Goal: Transaction & Acquisition: Purchase product/service

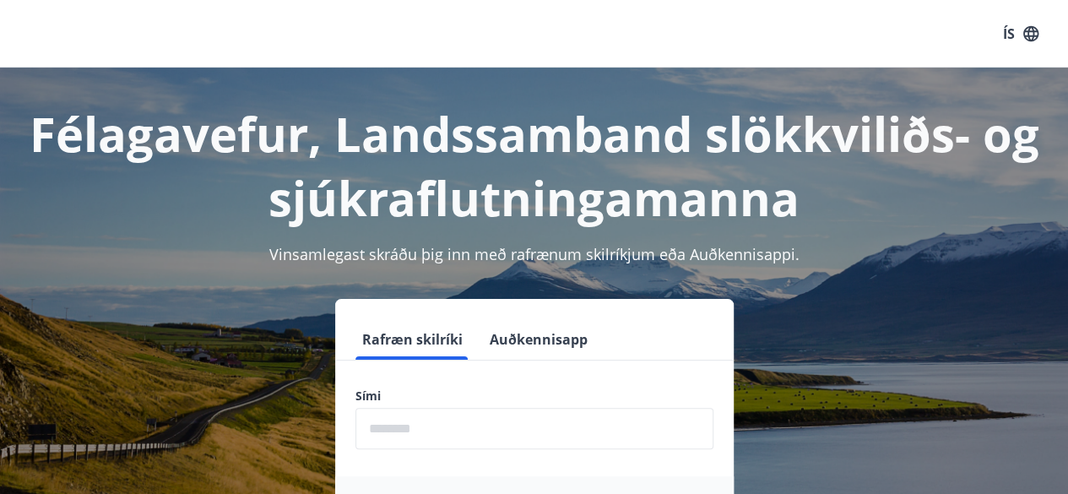
click at [443, 423] on input "phone" at bounding box center [535, 428] width 358 height 41
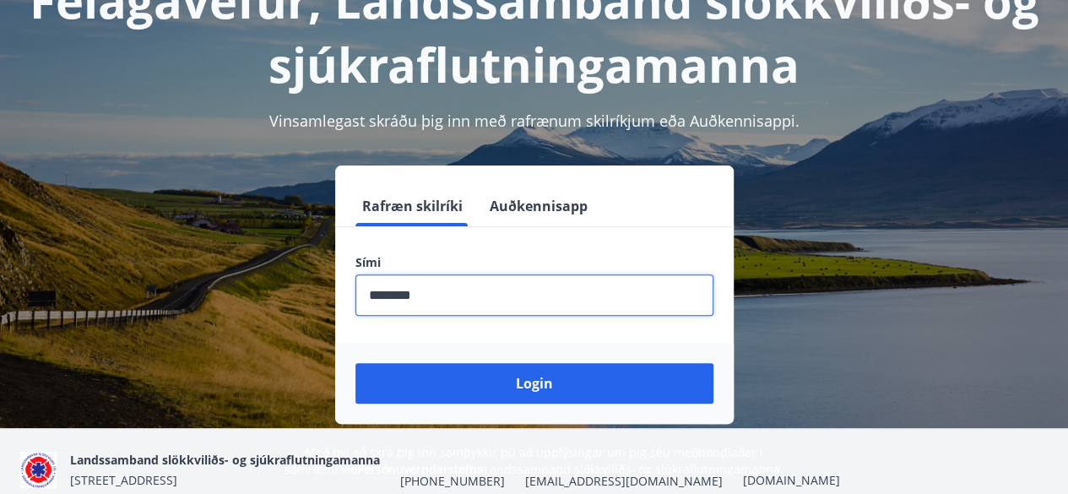
scroll to position [204, 0]
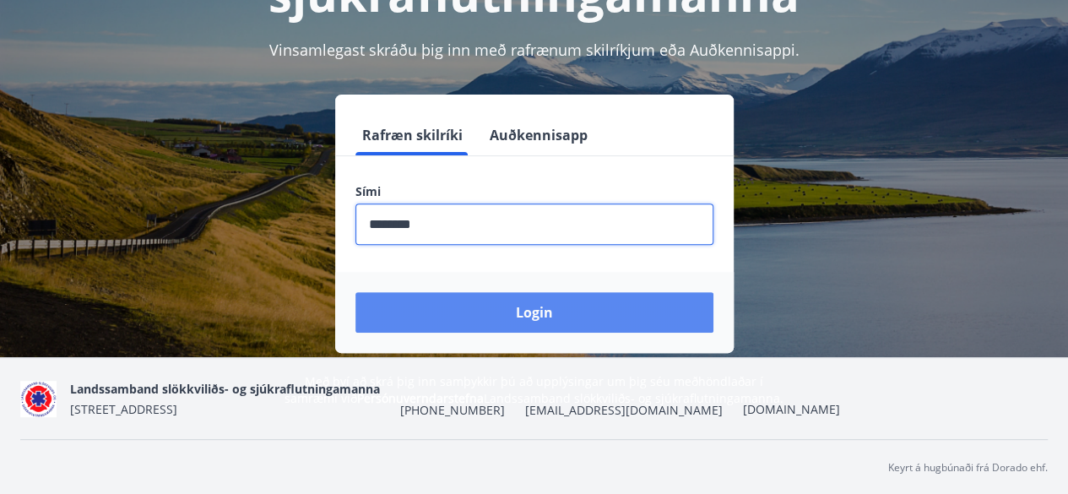
type input "********"
click at [498, 317] on button "Login" at bounding box center [535, 312] width 358 height 41
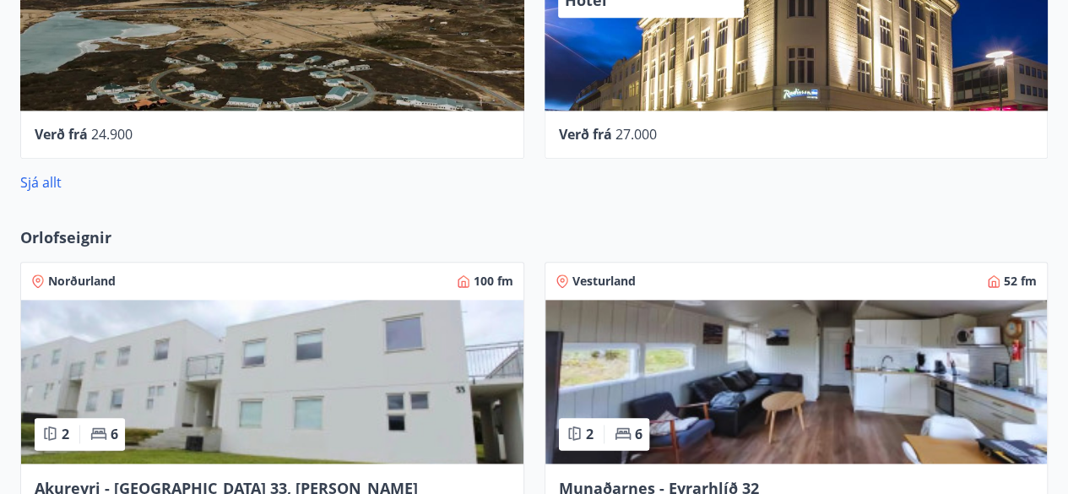
scroll to position [871, 0]
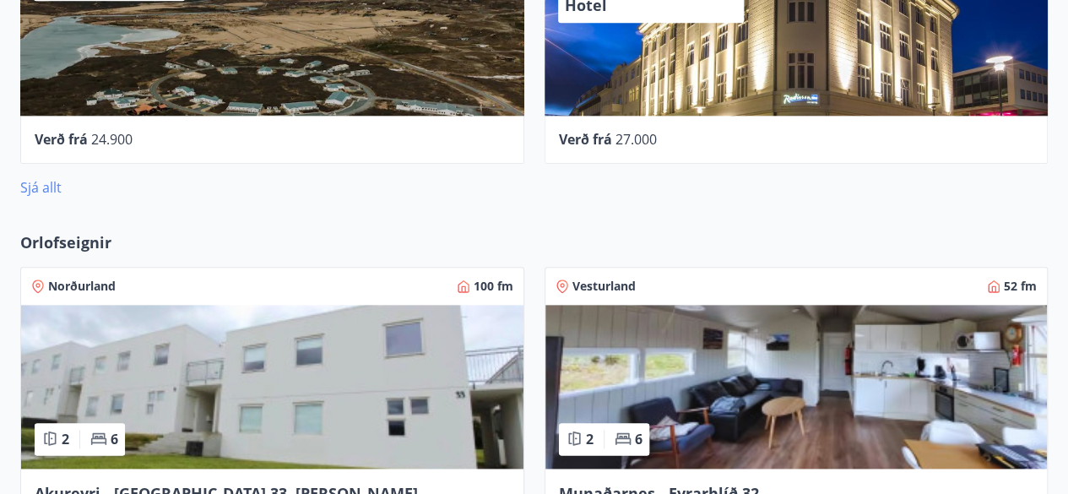
click at [53, 183] on link "Sjá allt" at bounding box center [40, 187] width 41 height 19
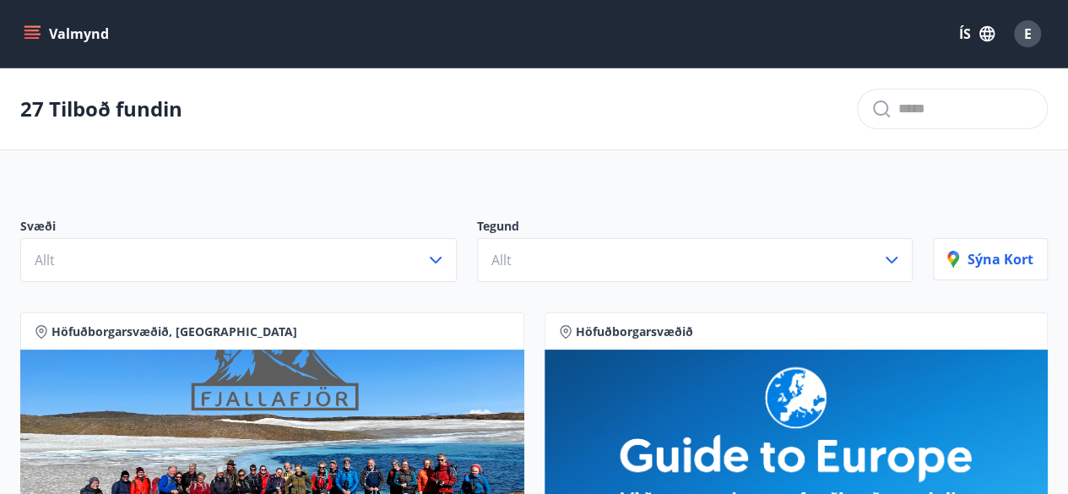
click at [41, 29] on button "Valmynd" at bounding box center [67, 34] width 95 height 30
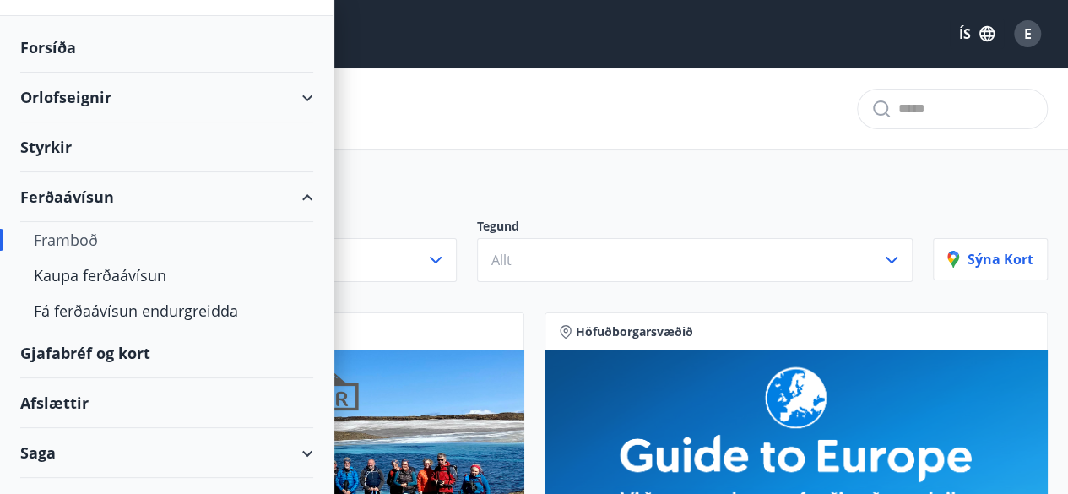
scroll to position [53, 0]
click at [86, 231] on div "Framboð" at bounding box center [167, 238] width 266 height 35
click at [64, 235] on div "Framboð" at bounding box center [167, 238] width 266 height 35
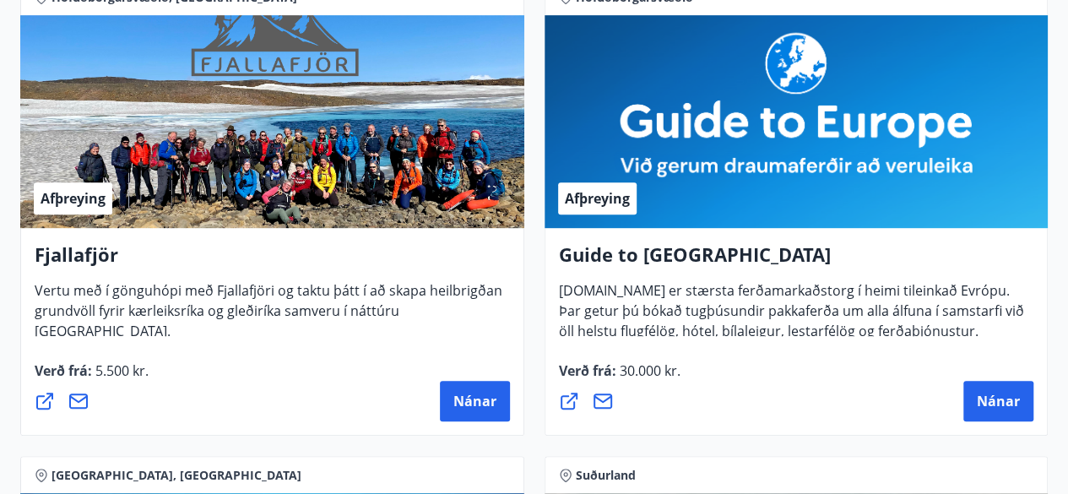
scroll to position [0, 0]
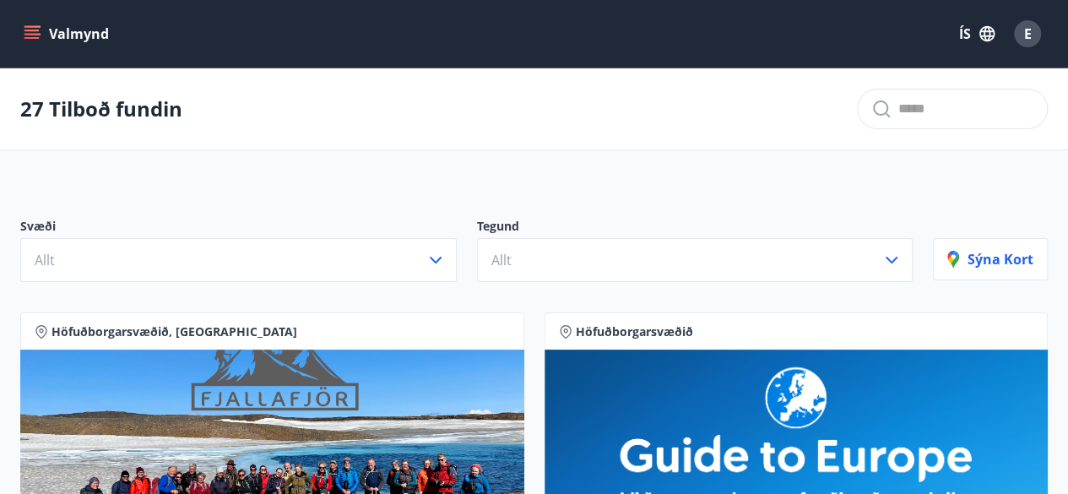
click at [34, 33] on icon "menu" at bounding box center [32, 33] width 17 height 17
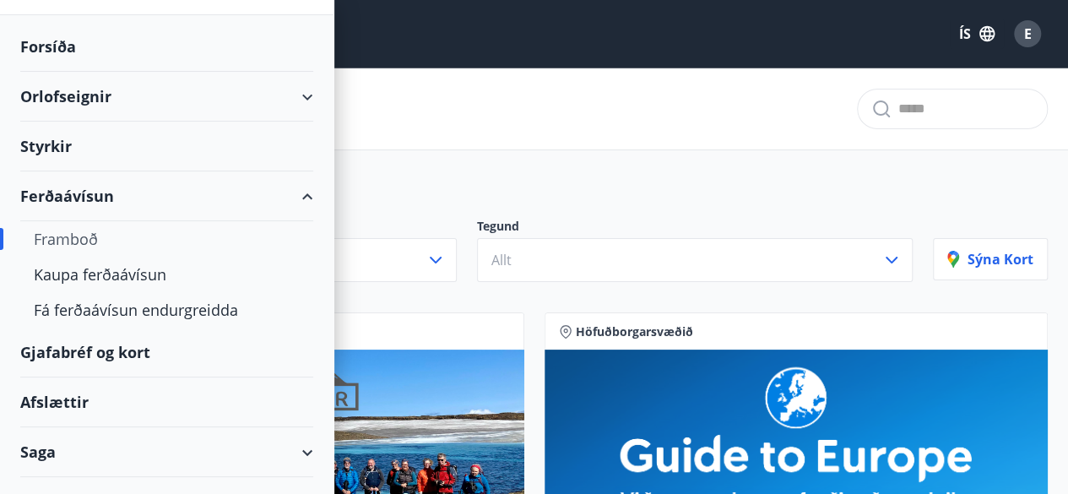
click at [65, 209] on div "Ferðaávísun" at bounding box center [166, 196] width 293 height 50
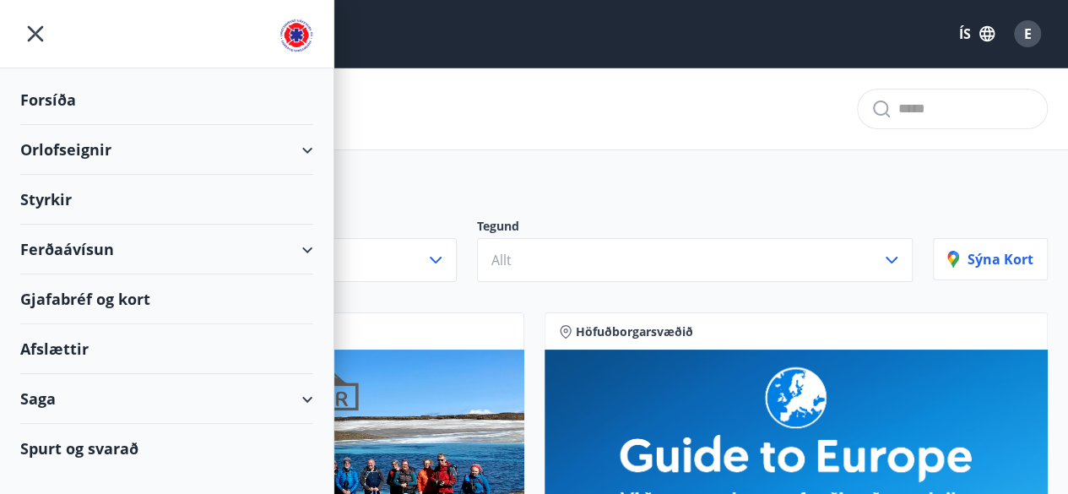
click at [65, 209] on div "Styrkir" at bounding box center [166, 200] width 293 height 50
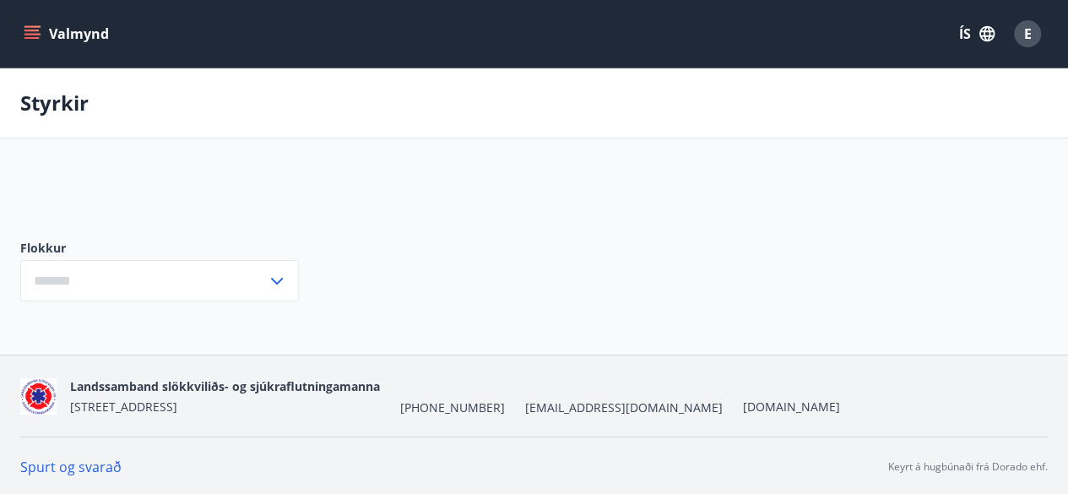
type input "***"
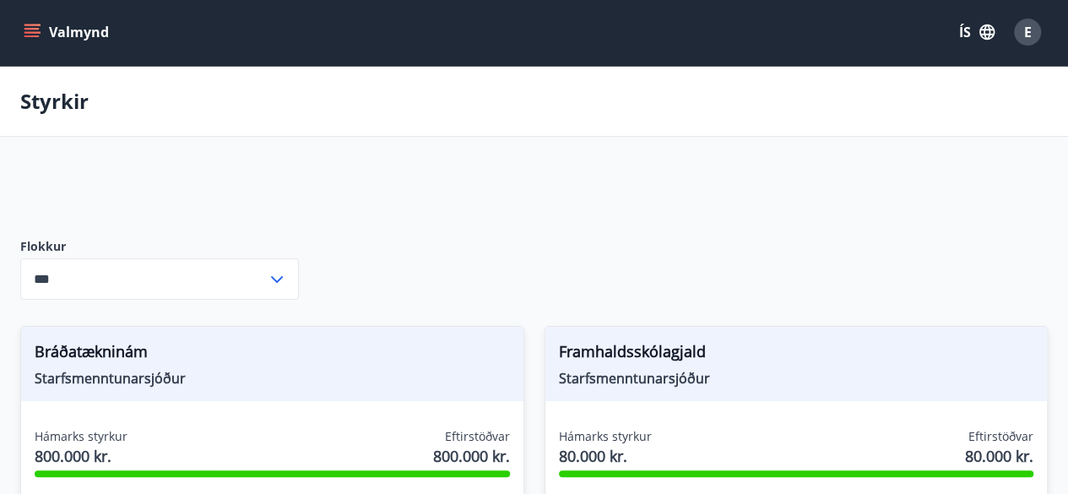
click at [159, 269] on input "***" at bounding box center [143, 278] width 247 height 41
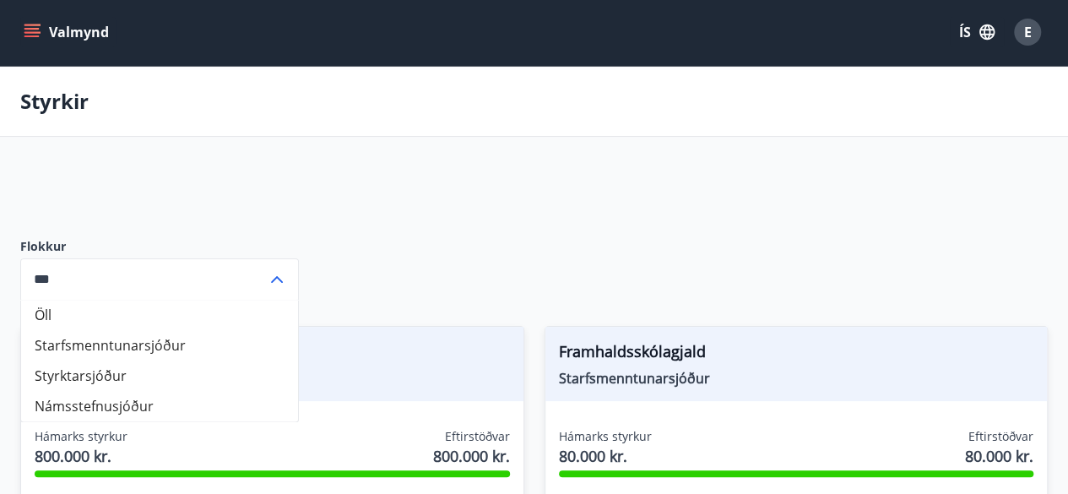
click at [159, 269] on input "***" at bounding box center [143, 278] width 247 height 41
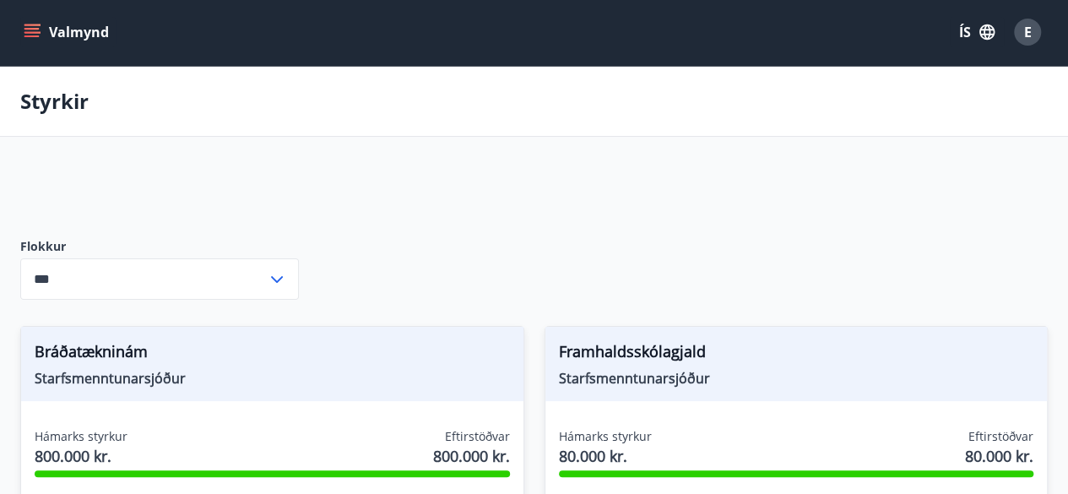
click at [66, 30] on button "Valmynd" at bounding box center [67, 32] width 95 height 30
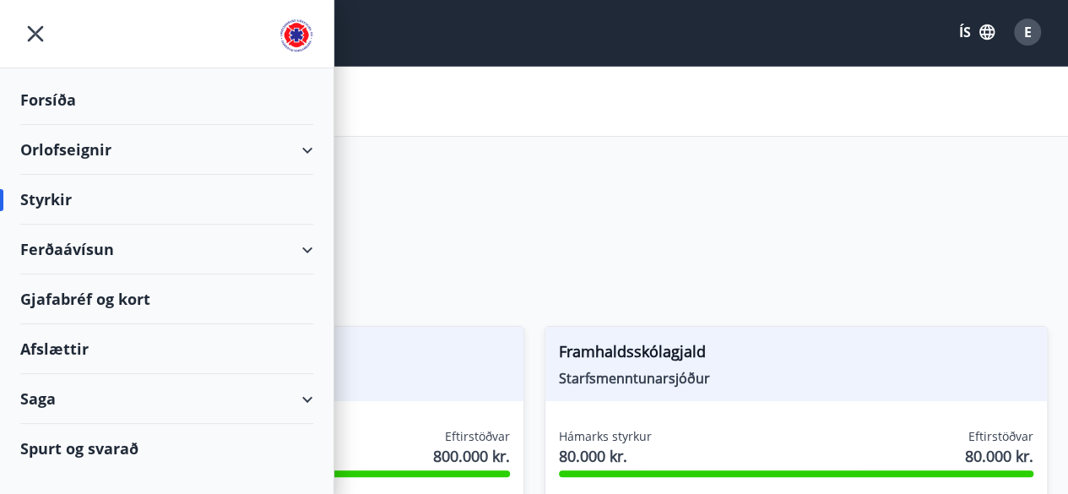
click at [263, 253] on div "Ferðaávísun" at bounding box center [166, 250] width 293 height 50
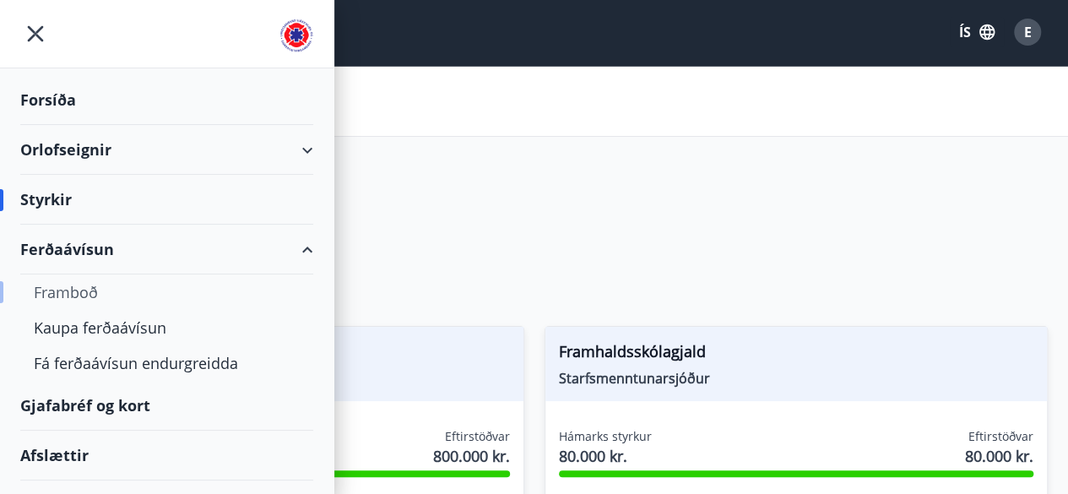
click at [79, 279] on div "Framboð" at bounding box center [167, 292] width 266 height 35
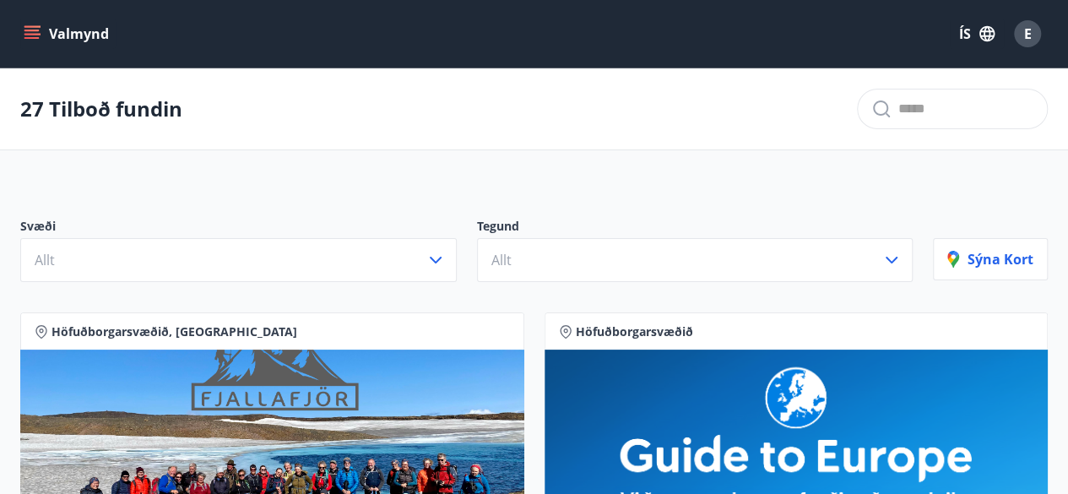
click at [41, 43] on button "Valmynd" at bounding box center [67, 34] width 95 height 30
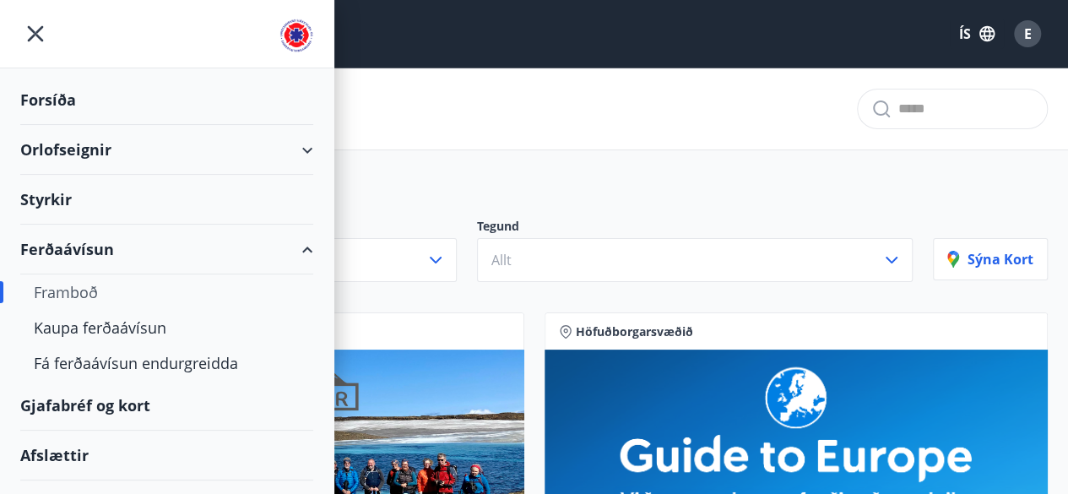
click at [118, 408] on div "Gjafabréf og kort" at bounding box center [166, 406] width 293 height 50
click at [166, 139] on div "Orlofseignir" at bounding box center [166, 150] width 293 height 50
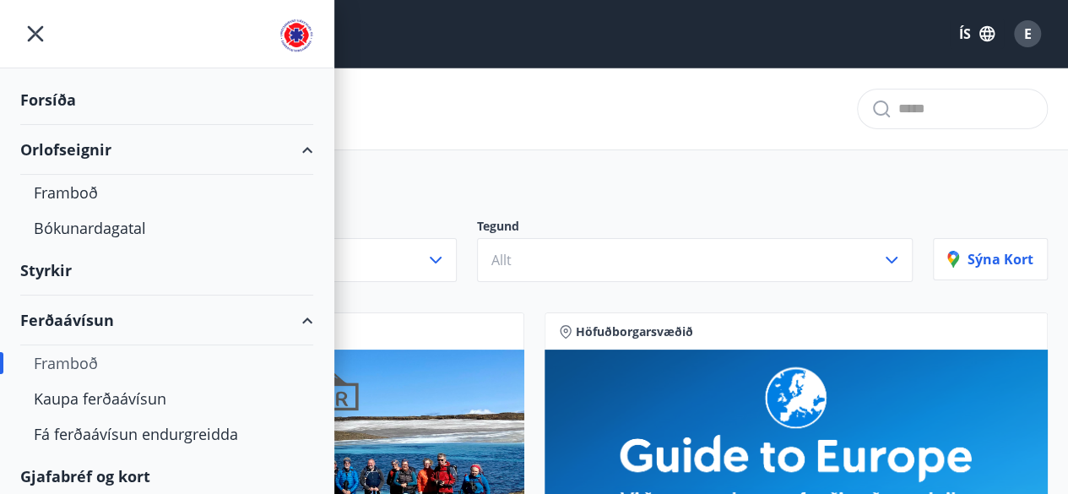
click at [179, 148] on div "Orlofseignir" at bounding box center [166, 150] width 293 height 50
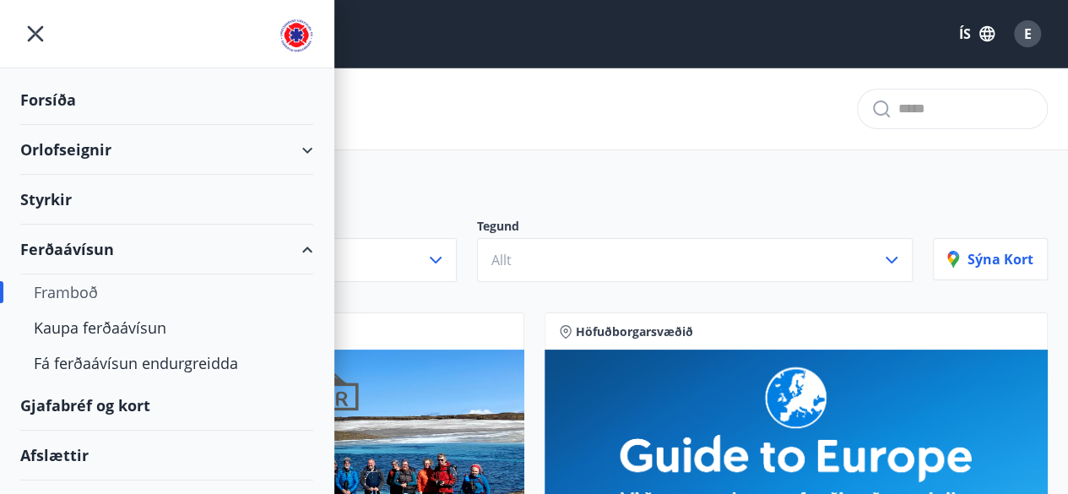
scroll to position [38, 0]
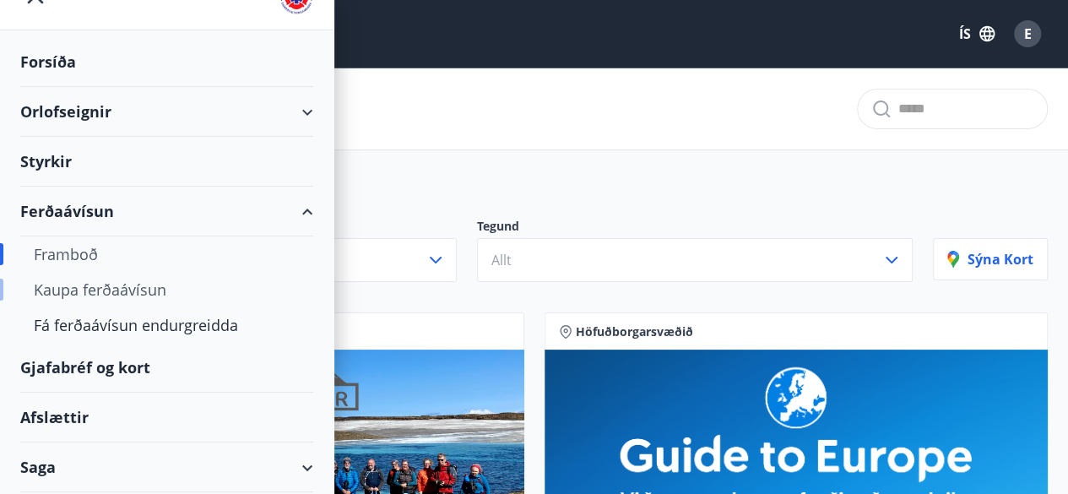
click at [128, 273] on div "Kaupa ferðaávísun" at bounding box center [167, 289] width 266 height 35
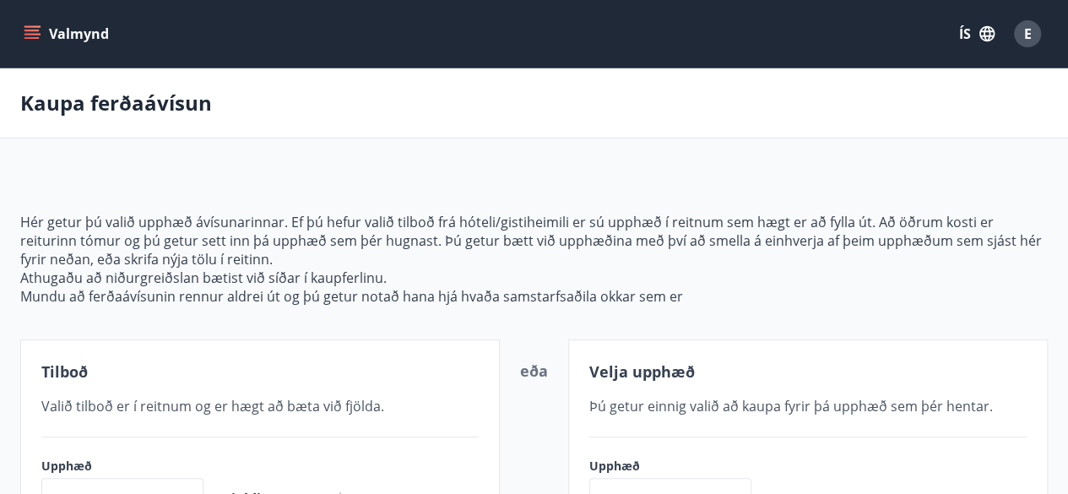
click at [81, 25] on button "Valmynd" at bounding box center [67, 34] width 95 height 30
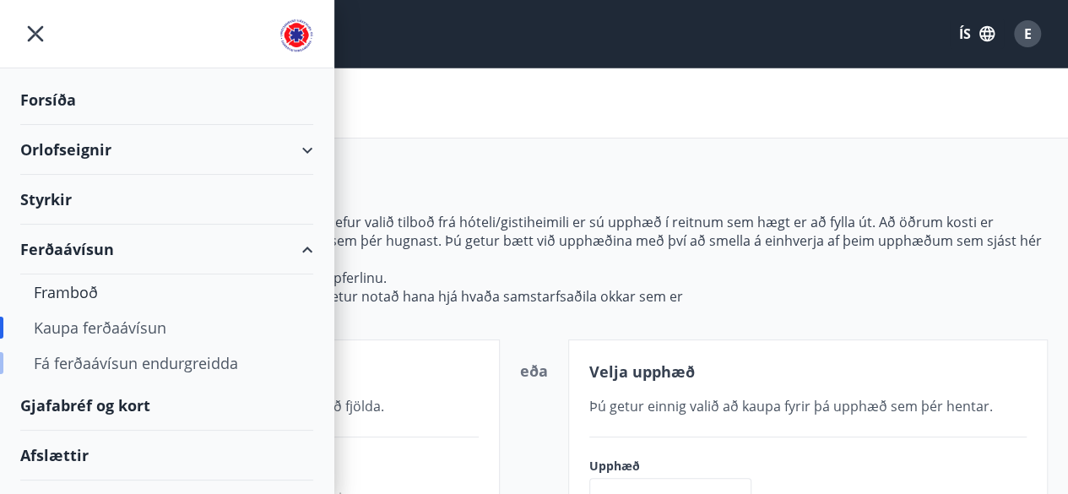
scroll to position [83, 0]
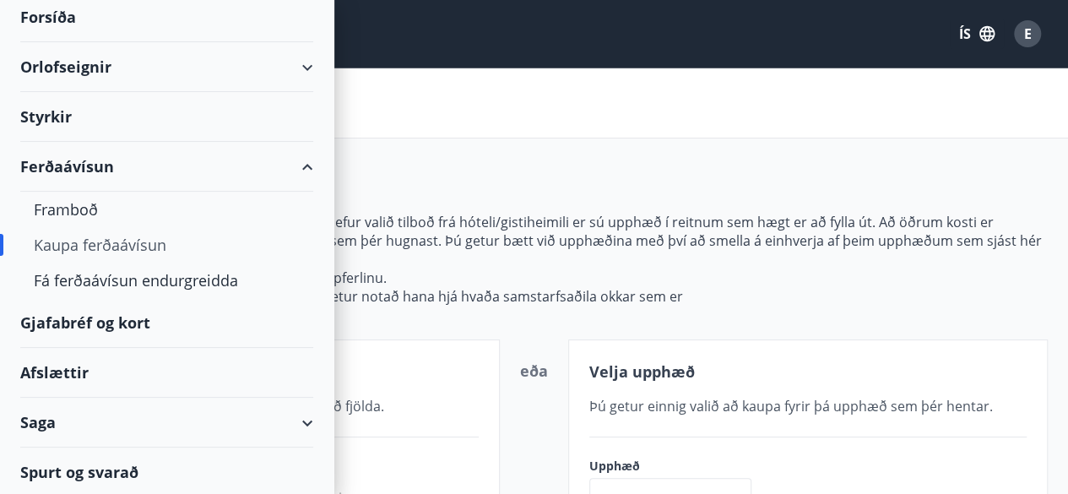
click at [97, 362] on div "Afslættir" at bounding box center [166, 373] width 293 height 50
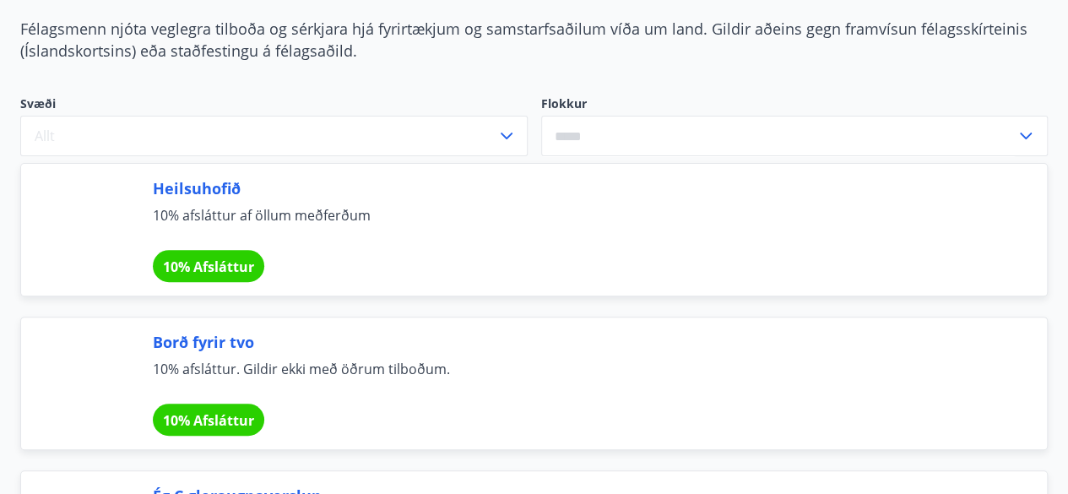
scroll to position [154, 0]
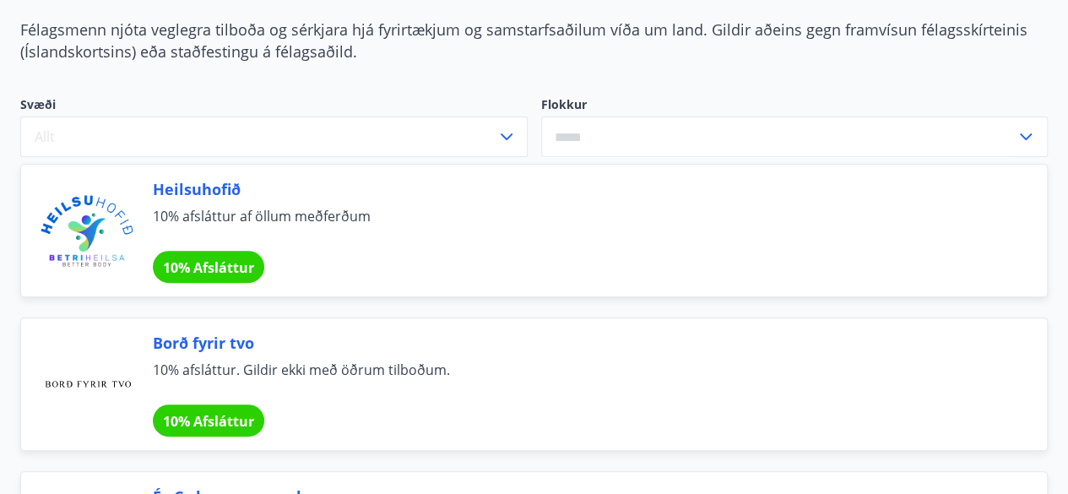
click at [650, 126] on input "text" at bounding box center [779, 137] width 476 height 41
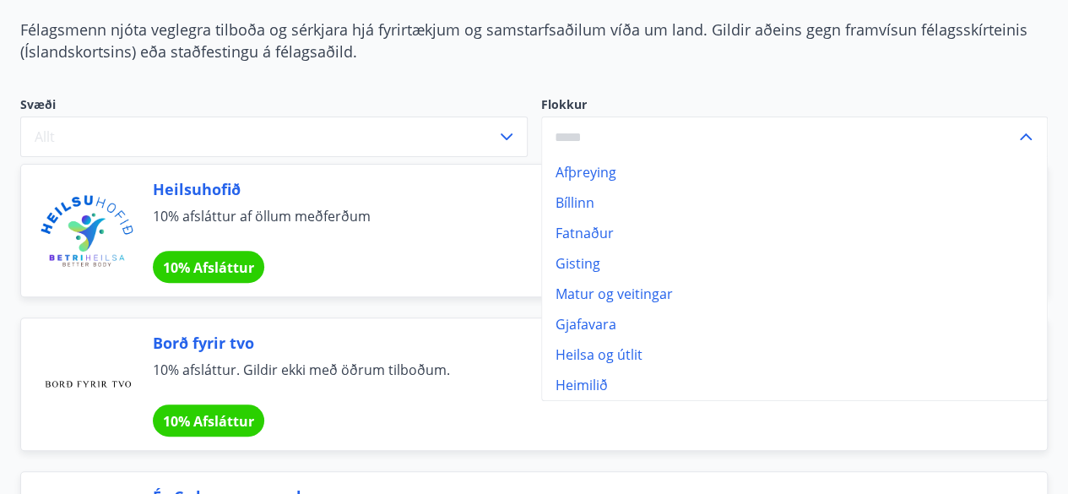
click at [685, 76] on div "Svæði Allt Flokkur Afþreying Bíllinn Fatnaður Gisting Matur og veitingar Gjafav…" at bounding box center [524, 120] width 1048 height 88
click at [1009, 136] on input "text" at bounding box center [779, 137] width 476 height 41
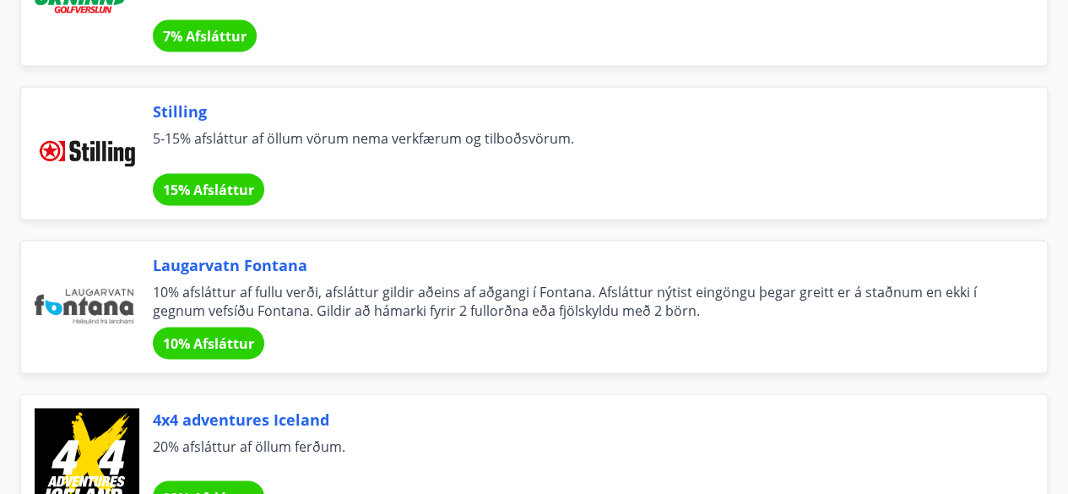
scroll to position [7588, 0]
